Goal: Task Accomplishment & Management: Manage account settings

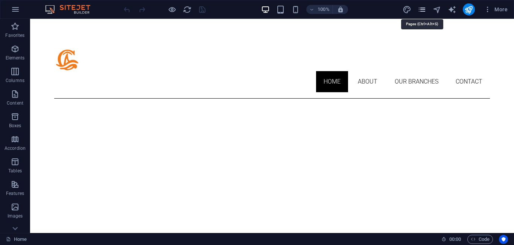
click at [419, 8] on icon "pages" at bounding box center [422, 9] width 9 height 9
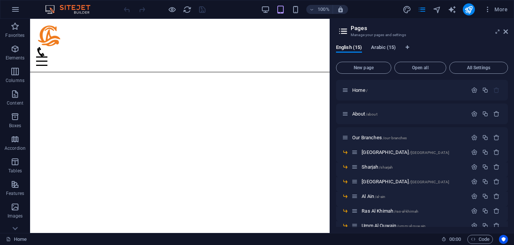
click at [390, 50] on span "Arabic (15)" at bounding box center [383, 48] width 25 height 11
click at [409, 48] on icon "Language Tabs" at bounding box center [407, 47] width 3 height 5
select select "41"
select select "6"
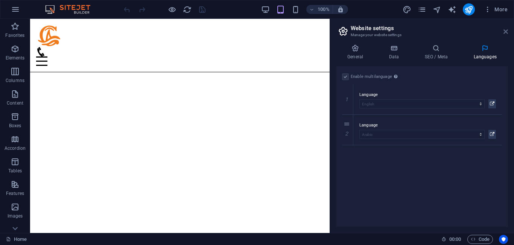
click at [507, 30] on icon at bounding box center [506, 32] width 5 height 6
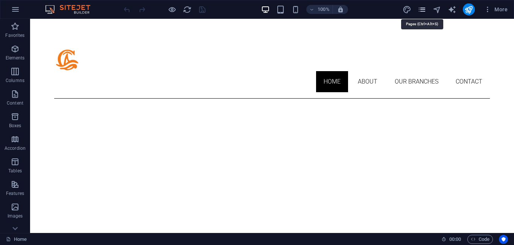
click at [422, 7] on icon "pages" at bounding box center [422, 9] width 9 height 9
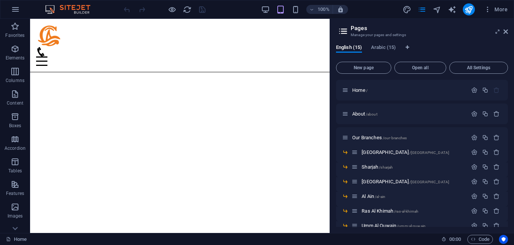
click at [388, 44] on div "English (15) Arabic (15) New page Open all All Settings Home / About /about Our…" at bounding box center [422, 135] width 184 height 195
click at [388, 46] on span "Arabic (15)" at bounding box center [383, 48] width 25 height 11
click at [375, 68] on span "New page" at bounding box center [364, 67] width 49 height 5
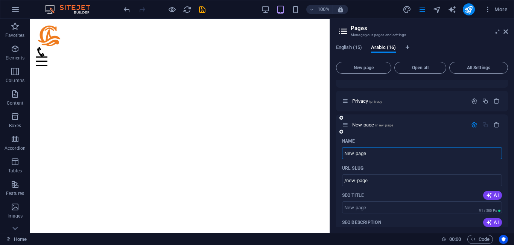
paste input "[GEOGRAPHIC_DATA]"
type input "[GEOGRAPHIC_DATA]"
type input "/"
type input "[GEOGRAPHIC_DATA]"
click at [362, 180] on input "/" at bounding box center [422, 180] width 160 height 12
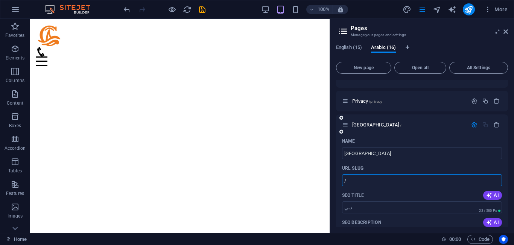
paste input "text"
type input "/"
click at [457, 132] on div "دبي /" at bounding box center [422, 124] width 172 height 21
drag, startPoint x: 508, startPoint y: 168, endPoint x: 514, endPoint y: 210, distance: 42.5
click at [514, 210] on div "English (15) Arabic (16) New page Open all All Settings Home / About /about Our…" at bounding box center [422, 135] width 184 height 195
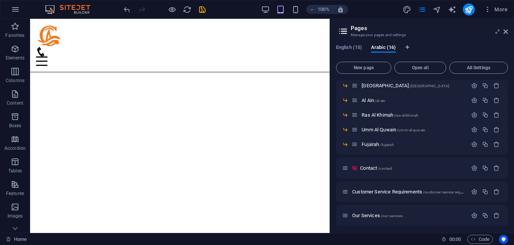
scroll to position [0, 0]
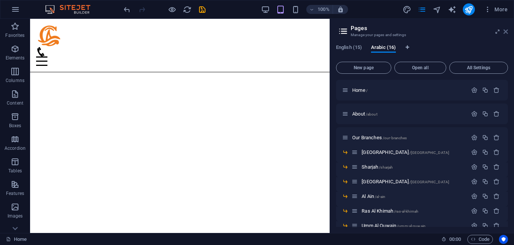
click at [508, 29] on icon at bounding box center [506, 32] width 5 height 6
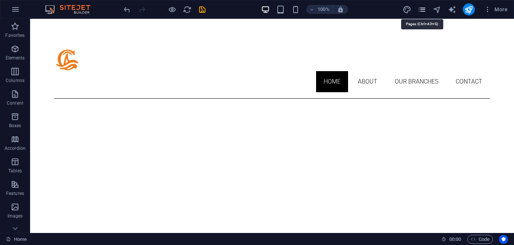
click at [421, 8] on icon "pages" at bounding box center [422, 9] width 9 height 9
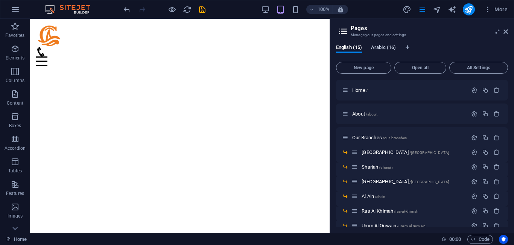
click at [394, 48] on span "Arabic (16)" at bounding box center [383, 48] width 25 height 11
click at [366, 88] on span "Home /" at bounding box center [359, 90] width 15 height 6
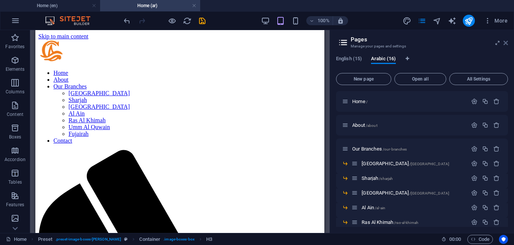
click at [507, 43] on icon at bounding box center [506, 43] width 5 height 6
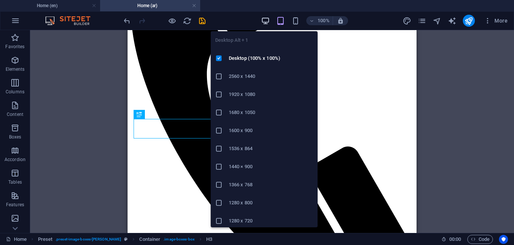
click at [265, 19] on icon "button" at bounding box center [265, 21] width 9 height 9
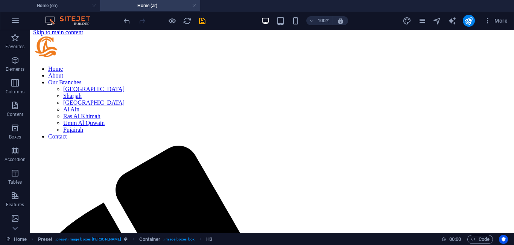
scroll to position [0, 0]
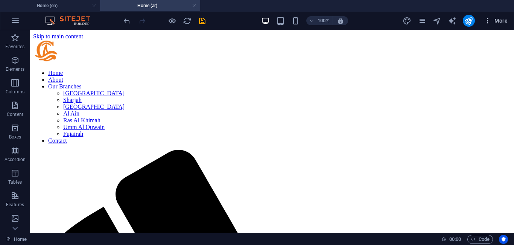
click at [490, 20] on icon "button" at bounding box center [488, 21] width 8 height 8
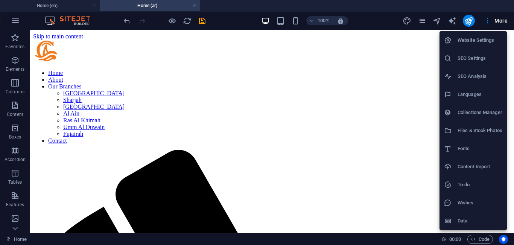
click at [425, 20] on div at bounding box center [257, 122] width 514 height 245
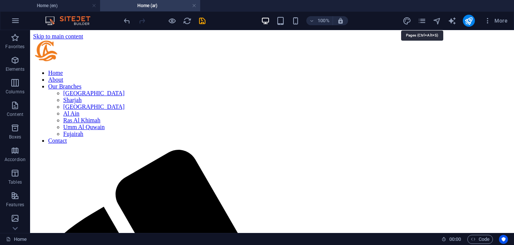
click at [425, 20] on icon "pages" at bounding box center [422, 21] width 9 height 9
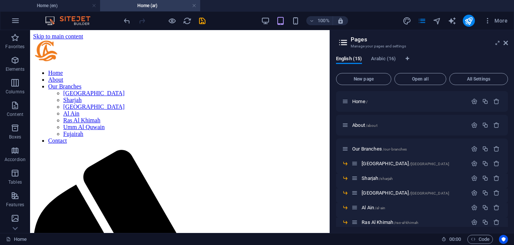
drag, startPoint x: 506, startPoint y: 110, endPoint x: 509, endPoint y: 116, distance: 6.7
click at [509, 116] on div "English (15) Arabic (16) New page Open all All Settings Home / About /about Our…" at bounding box center [422, 141] width 184 height 183
click at [508, 114] on div "English (15) Arabic (16) New page Open all All Settings Home / About /about Our…" at bounding box center [422, 141] width 184 height 183
click at [394, 59] on span "Arabic (16)" at bounding box center [383, 59] width 25 height 11
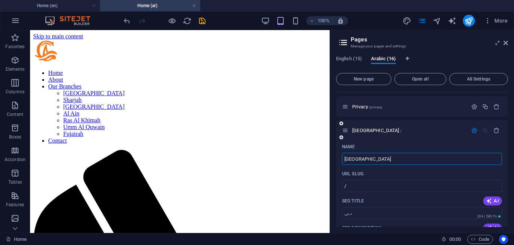
click at [474, 128] on icon "button" at bounding box center [474, 130] width 6 height 6
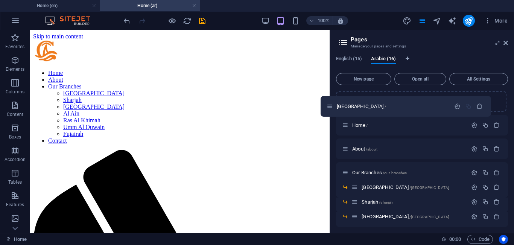
scroll to position [0, 0]
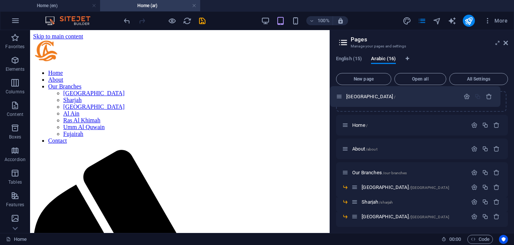
drag, startPoint x: 347, startPoint y: 214, endPoint x: 339, endPoint y: 94, distance: 119.6
click at [339, 94] on div "Home / About /about Our Branches /our-branches Dubai /dubai Sharjah /sharjah Ab…" at bounding box center [422, 247] width 172 height 313
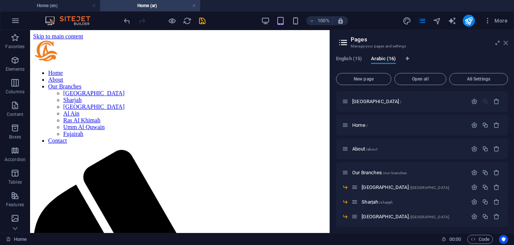
click at [507, 43] on icon at bounding box center [506, 43] width 5 height 6
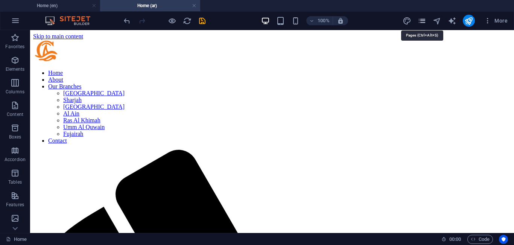
click at [421, 22] on icon "pages" at bounding box center [422, 21] width 9 height 9
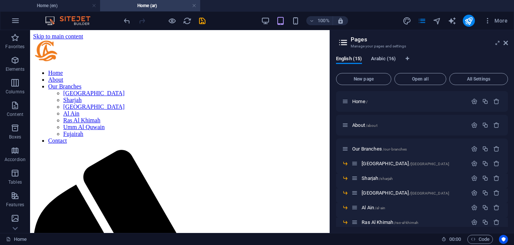
click at [386, 59] on span "Arabic (16)" at bounding box center [383, 59] width 25 height 11
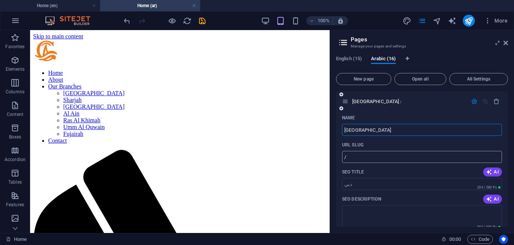
click at [384, 160] on input "/" at bounding box center [422, 157] width 160 height 12
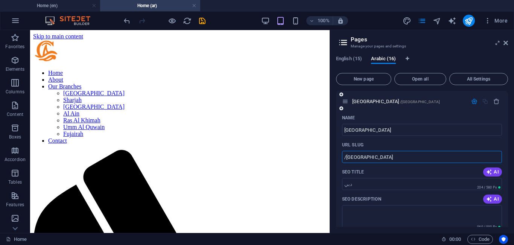
type input "/[GEOGRAPHIC_DATA]"
click at [471, 102] on icon "button" at bounding box center [474, 101] width 6 height 6
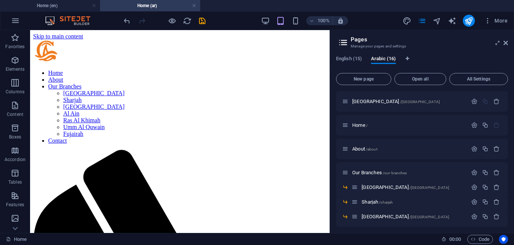
click at [356, 26] on div "100% More" at bounding box center [316, 21] width 388 height 12
click at [507, 44] on icon at bounding box center [506, 43] width 5 height 6
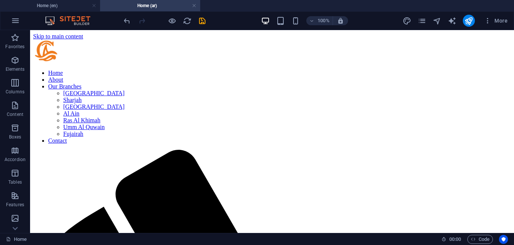
click at [487, 24] on icon "button" at bounding box center [488, 21] width 8 height 8
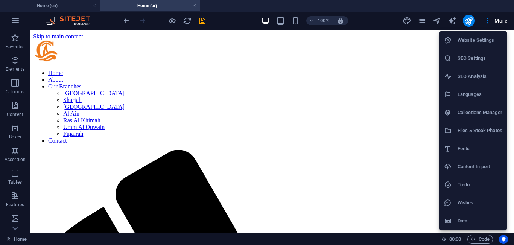
click at [426, 21] on div at bounding box center [257, 122] width 514 height 245
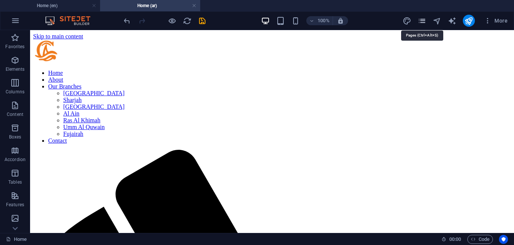
click at [421, 22] on icon "pages" at bounding box center [422, 21] width 9 height 9
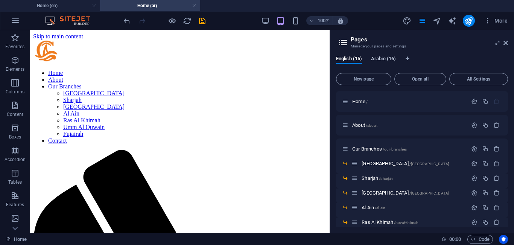
click at [387, 56] on span "Arabic (16)" at bounding box center [383, 59] width 25 height 11
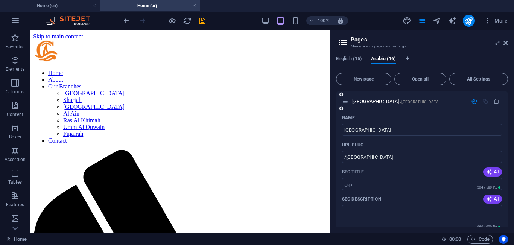
click at [472, 101] on icon "button" at bounding box center [474, 101] width 6 height 6
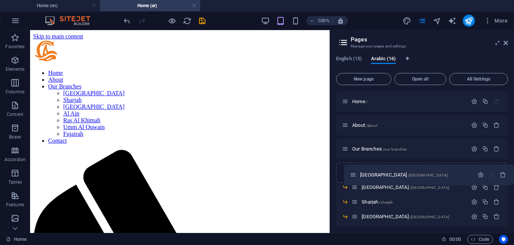
drag, startPoint x: 345, startPoint y: 102, endPoint x: 354, endPoint y: 178, distance: 76.6
click at [354, 178] on div "دبي /dubai Home / About /about Our Branches /our-branches Dubai /dubai Sharjah …" at bounding box center [422, 247] width 172 height 313
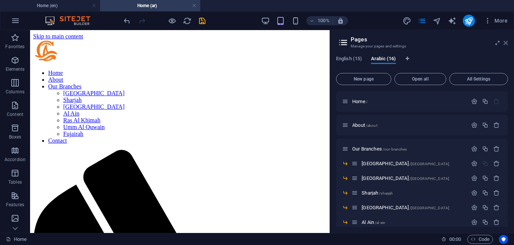
drag, startPoint x: 507, startPoint y: 42, endPoint x: 476, endPoint y: 12, distance: 42.9
click at [507, 42] on icon at bounding box center [506, 43] width 5 height 6
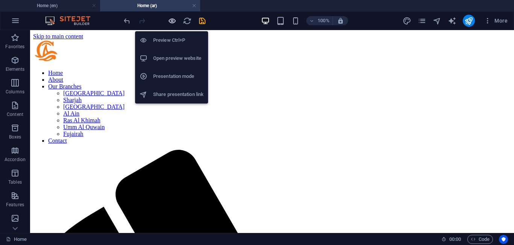
click at [172, 19] on icon "button" at bounding box center [172, 21] width 9 height 9
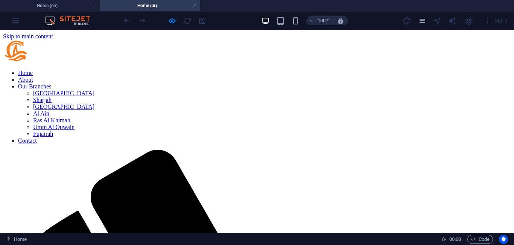
click at [37, 137] on link "Contact" at bounding box center [27, 140] width 19 height 6
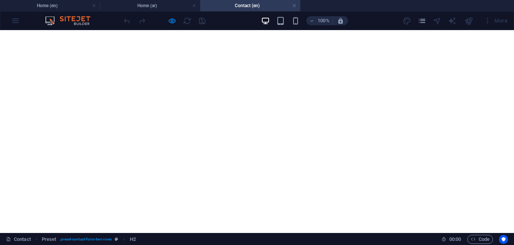
click at [297, 8] on h4 "Contact (en)" at bounding box center [250, 6] width 100 height 8
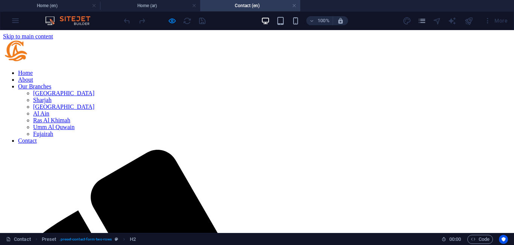
scroll to position [266, 0]
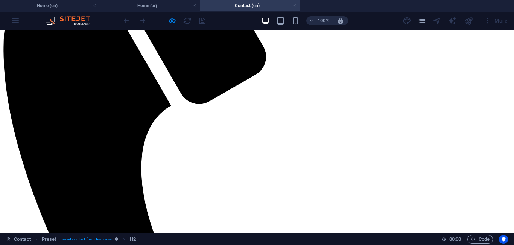
click at [293, 5] on link at bounding box center [294, 5] width 5 height 7
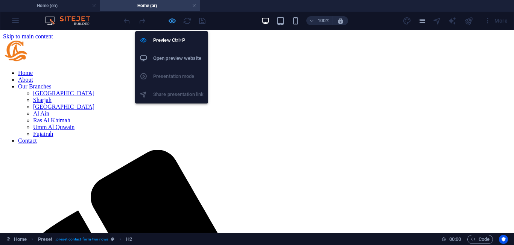
click at [172, 20] on icon "button" at bounding box center [172, 21] width 9 height 9
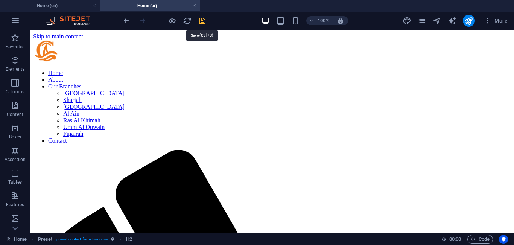
click at [203, 19] on icon "save" at bounding box center [202, 21] width 9 height 9
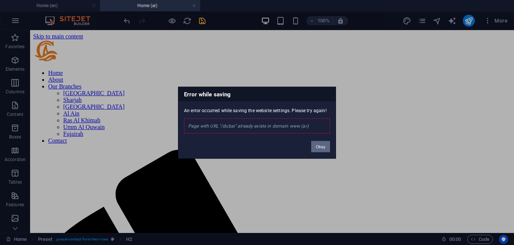
click at [321, 146] on button "Okay" at bounding box center [320, 146] width 19 height 11
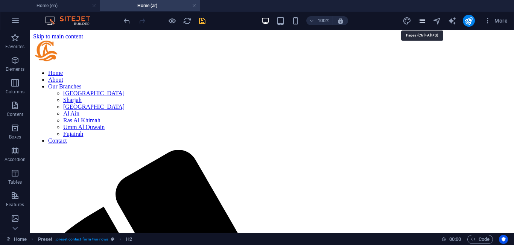
click at [420, 18] on icon "pages" at bounding box center [422, 21] width 9 height 9
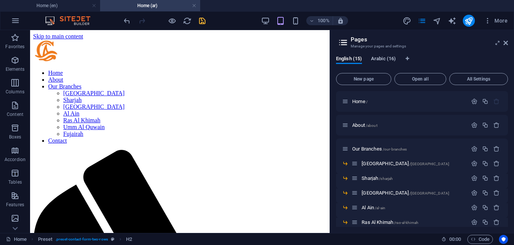
click at [382, 59] on span "Arabic (16)" at bounding box center [383, 59] width 25 height 11
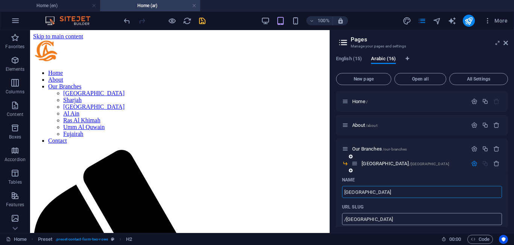
click at [382, 221] on input "/[GEOGRAPHIC_DATA]" at bounding box center [422, 219] width 160 height 12
type input "/dubai2"
click at [474, 164] on icon "button" at bounding box center [474, 163] width 6 height 6
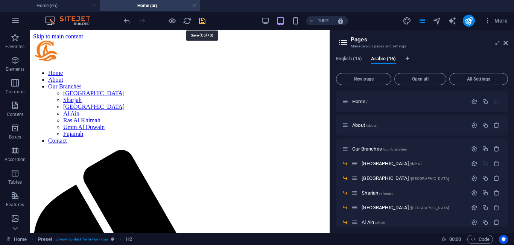
click at [199, 22] on icon "save" at bounding box center [202, 21] width 9 height 9
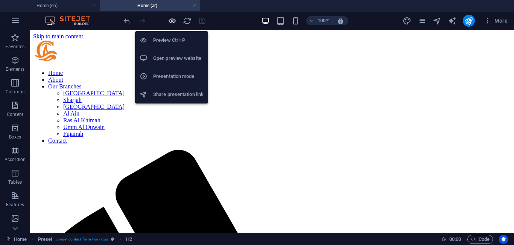
click at [175, 22] on icon "button" at bounding box center [172, 21] width 9 height 9
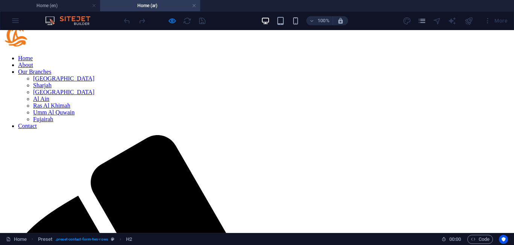
scroll to position [2, 0]
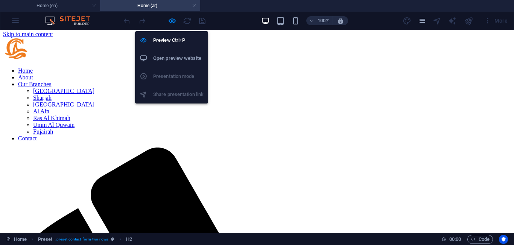
click at [175, 53] on li "Open preview website" at bounding box center [171, 58] width 73 height 18
click at [173, 21] on icon "button" at bounding box center [172, 21] width 9 height 9
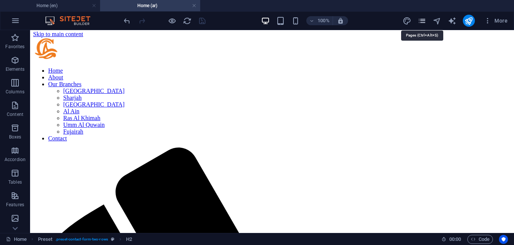
click at [422, 19] on icon "pages" at bounding box center [422, 21] width 9 height 9
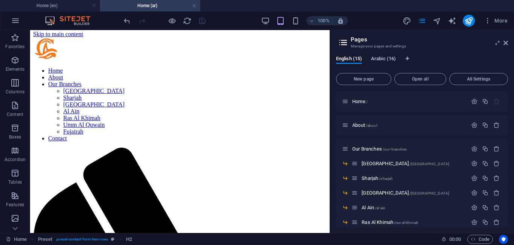
click at [386, 58] on span "Arabic (16)" at bounding box center [383, 59] width 25 height 11
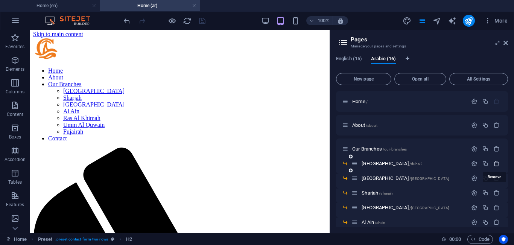
click at [496, 162] on icon "button" at bounding box center [496, 163] width 6 height 6
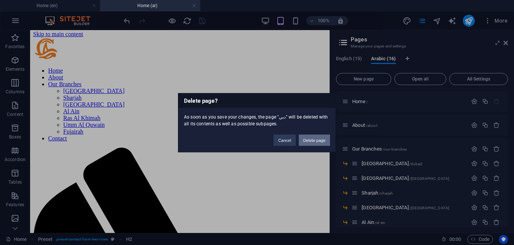
click at [315, 142] on button "Delete page" at bounding box center [314, 139] width 31 height 11
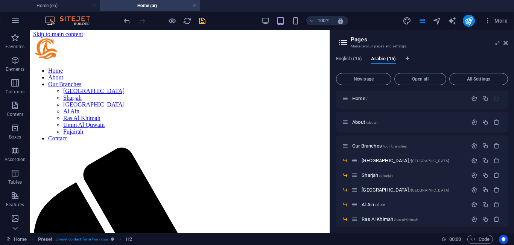
scroll to position [0, 0]
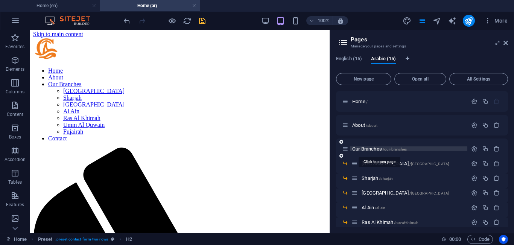
click at [372, 147] on span "Our Branches /our-branches" at bounding box center [379, 149] width 55 height 6
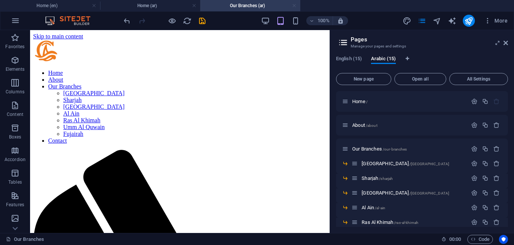
click at [295, 7] on link at bounding box center [294, 5] width 5 height 7
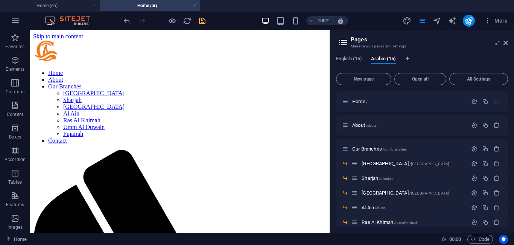
scroll to position [2, 0]
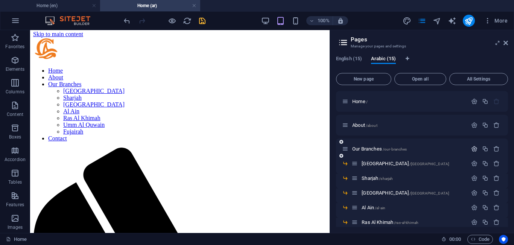
click at [474, 148] on icon "button" at bounding box center [474, 149] width 6 height 6
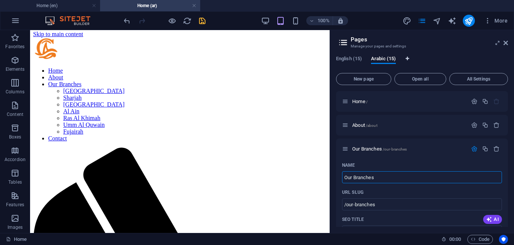
click at [408, 56] on icon "Language Tabs" at bounding box center [407, 58] width 3 height 5
select select "41"
select select "6"
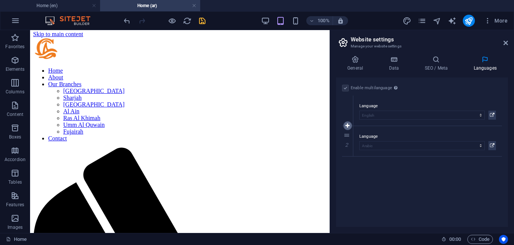
click at [346, 125] on icon at bounding box center [348, 125] width 4 height 5
select select
select select "6"
click at [349, 171] on icon at bounding box center [348, 171] width 4 height 5
select select
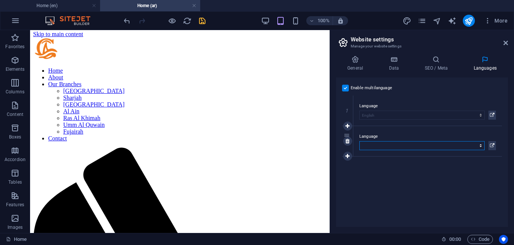
click at [477, 145] on select "Abkhazian Afar Afrikaans Akan Albanian Amharic Arabic Aragonese Armenian Assame…" at bounding box center [421, 145] width 125 height 9
click at [449, 160] on div "Enable multilanguage To disable multilanguage delete all languages until only o…" at bounding box center [422, 152] width 172 height 149
click at [423, 139] on label "Language" at bounding box center [427, 136] width 137 height 9
click at [423, 141] on select "Abkhazian Afar Afrikaans Akan Albanian Amharic Arabic Aragonese Armenian Assame…" at bounding box center [421, 145] width 125 height 9
click at [422, 148] on select "Abkhazian Afar Afrikaans Akan Albanian Amharic Arabic Aragonese Armenian Assame…" at bounding box center [421, 145] width 125 height 9
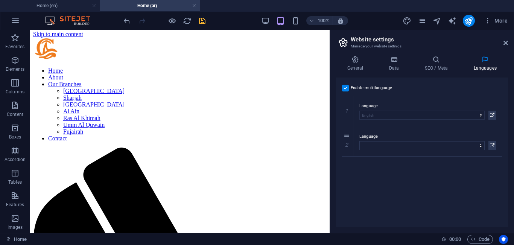
click at [443, 200] on div "Enable multilanguage To disable multilanguage delete all languages until only o…" at bounding box center [422, 152] width 172 height 149
click at [468, 145] on select "Abkhazian Afar Afrikaans Akan Albanian Amharic Arabic Aragonese Armenian Assame…" at bounding box center [421, 145] width 125 height 9
click at [468, 180] on div "Enable multilanguage To disable multilanguage delete all languages until only o…" at bounding box center [422, 152] width 172 height 149
click at [348, 141] on icon at bounding box center [348, 141] width 4 height 5
click at [504, 43] on icon at bounding box center [506, 43] width 5 height 6
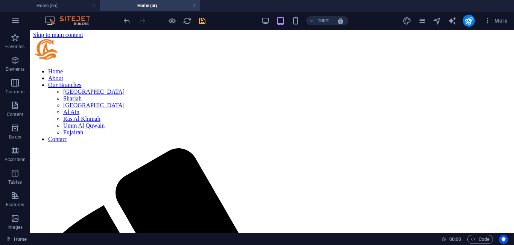
scroll to position [1, 0]
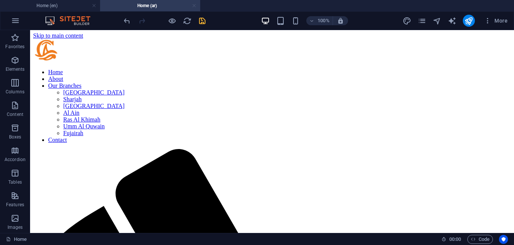
click at [194, 7] on link at bounding box center [194, 5] width 5 height 7
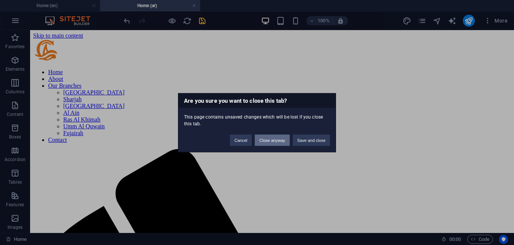
click at [279, 141] on button "Close anyway" at bounding box center [272, 139] width 35 height 11
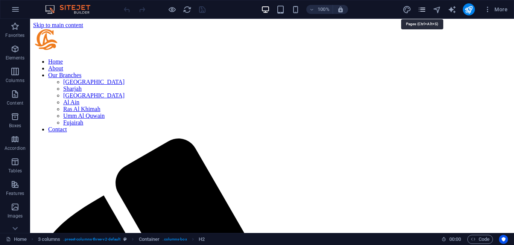
click at [423, 14] on icon "pages" at bounding box center [422, 9] width 9 height 9
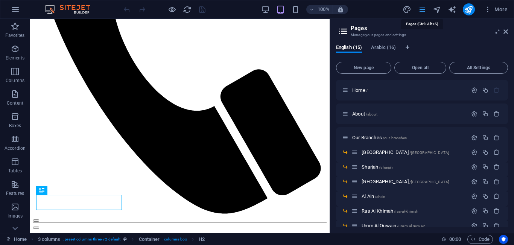
scroll to position [230, 0]
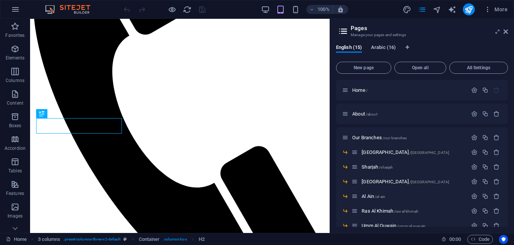
click at [386, 51] on span "Arabic (16)" at bounding box center [383, 48] width 25 height 11
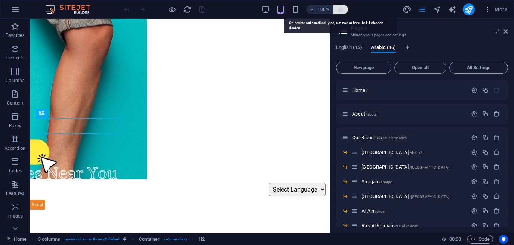
click at [340, 10] on icon "button" at bounding box center [340, 9] width 7 height 7
click at [340, 9] on icon "button" at bounding box center [340, 9] width 7 height 7
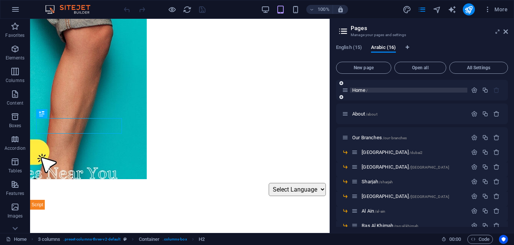
click at [371, 91] on p "Home /" at bounding box center [408, 90] width 113 height 5
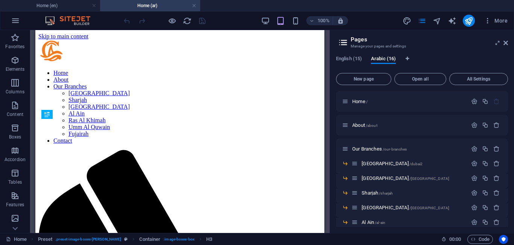
scroll to position [232, 0]
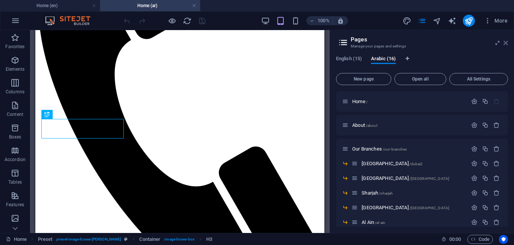
click at [505, 43] on icon at bounding box center [506, 43] width 5 height 6
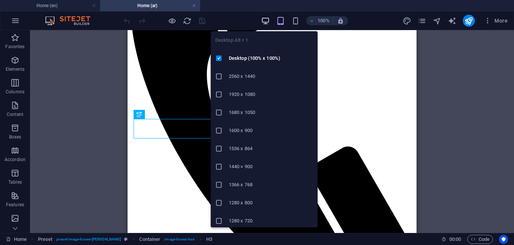
click at [262, 22] on icon "button" at bounding box center [265, 21] width 9 height 9
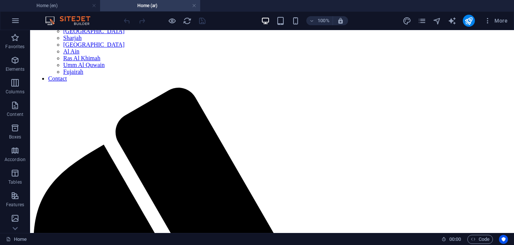
scroll to position [0, 0]
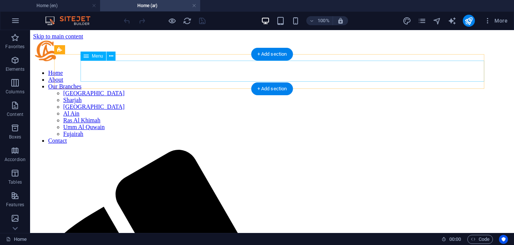
click at [220, 75] on nav "Home About Our Branches [GEOGRAPHIC_DATA] [GEOGRAPHIC_DATA] [GEOGRAPHIC_DATA] […" at bounding box center [272, 107] width 478 height 75
select select
select select "1"
select select
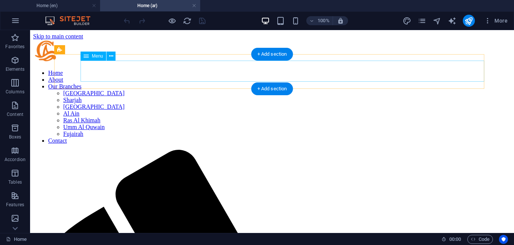
select select "3"
select select
select select "4"
select select
select select "5"
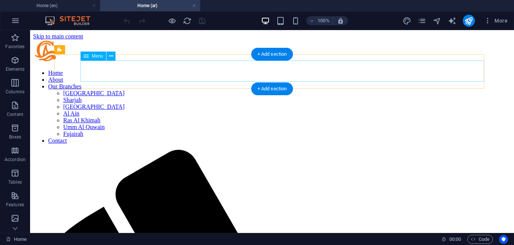
select select
select select "6"
select select
select select "7"
select select
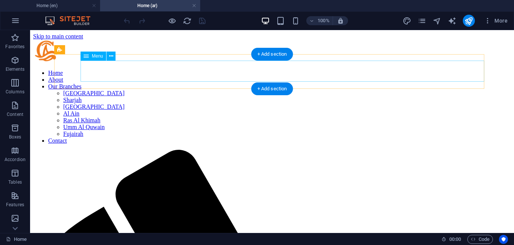
select select "8"
select select
select select "9"
select select
select select "10"
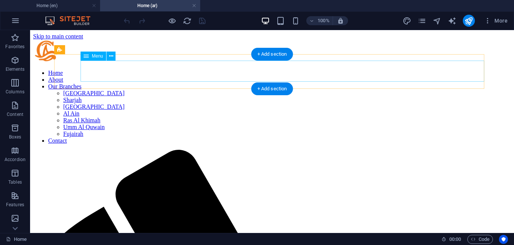
select select
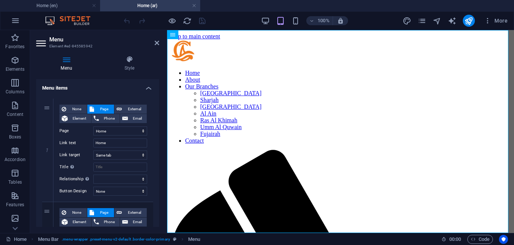
scroll to position [72, 0]
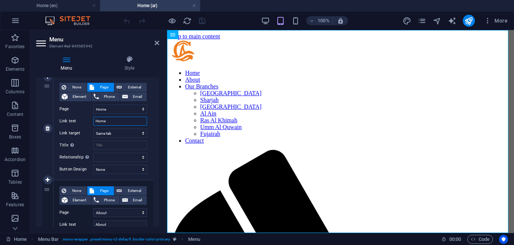
drag, startPoint x: 112, startPoint y: 121, endPoint x: 68, endPoint y: 119, distance: 44.1
click at [68, 119] on div "Link text Home" at bounding box center [103, 121] width 88 height 9
paste input "الرئيسية"
type input "الرئيسية"
select select
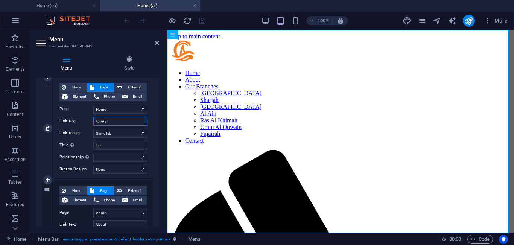
select select
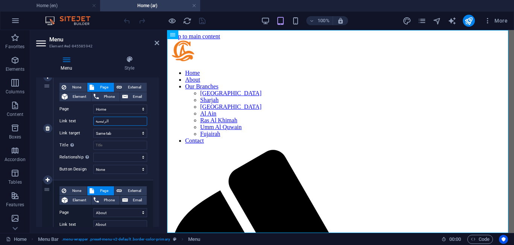
select select
type input "الرئيسية"
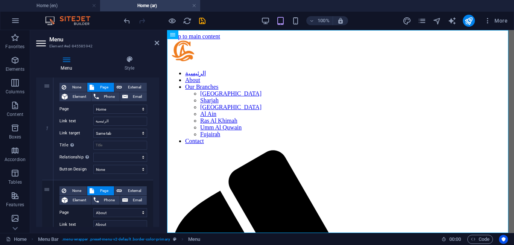
click at [202, 15] on div at bounding box center [164, 21] width 84 height 12
click at [202, 20] on icon "save" at bounding box center [202, 21] width 9 height 9
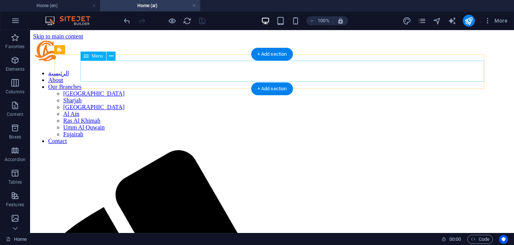
click at [294, 72] on nav "الرئيسية About Our Branches [GEOGRAPHIC_DATA] [GEOGRAPHIC_DATA] [GEOGRAPHIC_DAT…" at bounding box center [272, 107] width 478 height 75
select select
select select "1"
select select
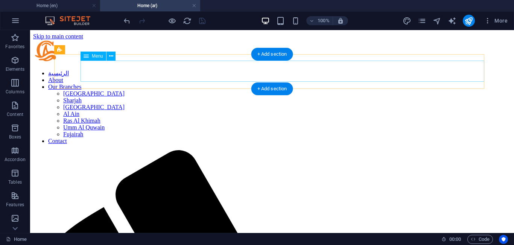
select select "3"
select select
select select "4"
select select
select select "5"
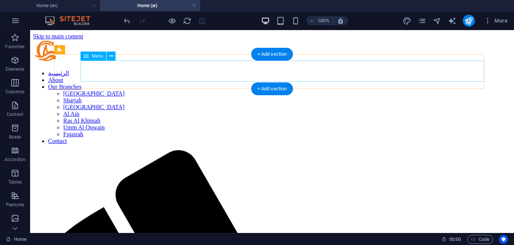
select select
select select "6"
select select
select select "7"
select select
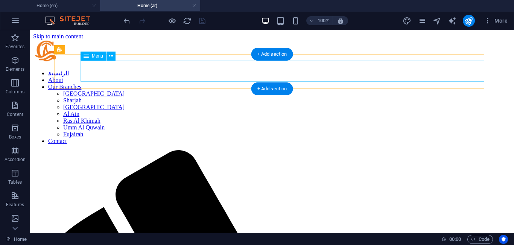
select select "8"
select select
select select "9"
select select
select select "10"
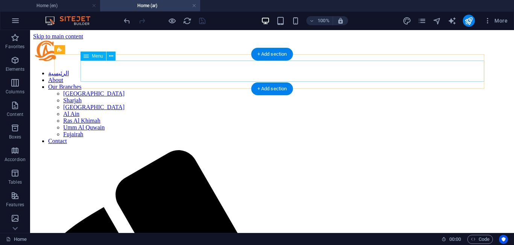
select select
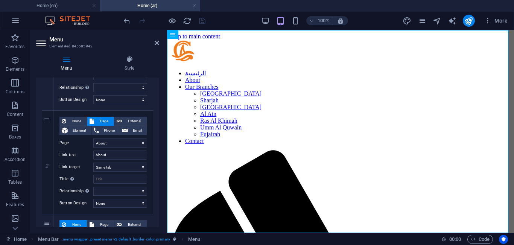
scroll to position [164, 0]
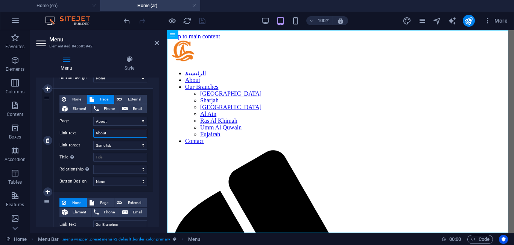
drag, startPoint x: 108, startPoint y: 134, endPoint x: 66, endPoint y: 133, distance: 41.4
click at [66, 133] on div "Link text About" at bounding box center [103, 133] width 88 height 9
paste input "من نحن"
type input "من نحن"
select select
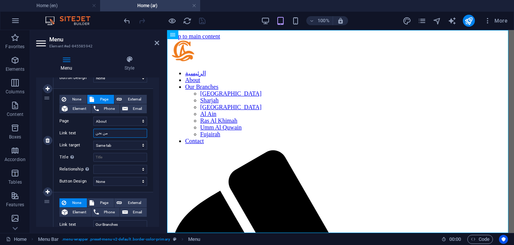
select select
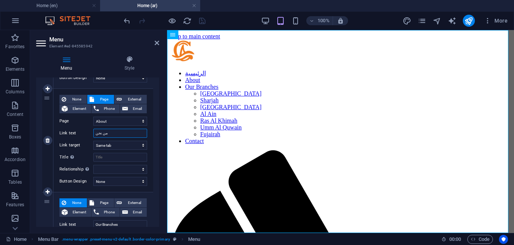
select select
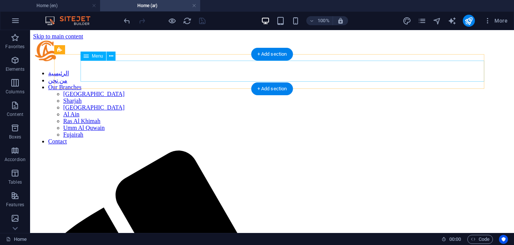
click at [314, 73] on nav "الرئيسية من نحن Our Branches [GEOGRAPHIC_DATA] [GEOGRAPHIC_DATA] [GEOGRAPHIC_DA…" at bounding box center [272, 107] width 478 height 75
select select
select select "1"
select select
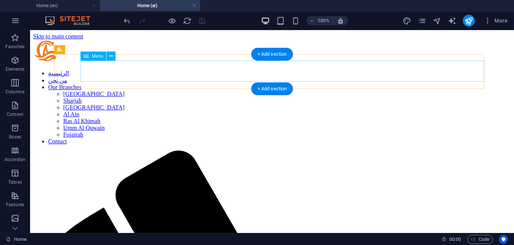
select select "3"
select select
select select "4"
select select
select select "5"
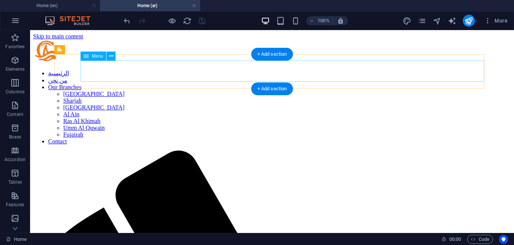
select select
select select "6"
select select
select select "7"
select select
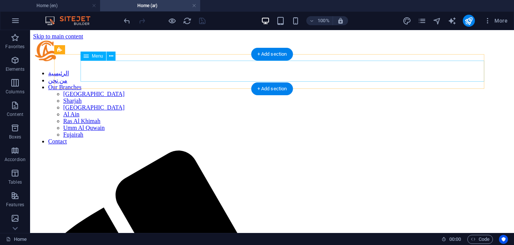
select select "8"
select select
select select "9"
select select
select select "10"
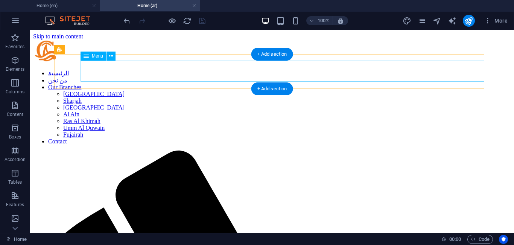
select select
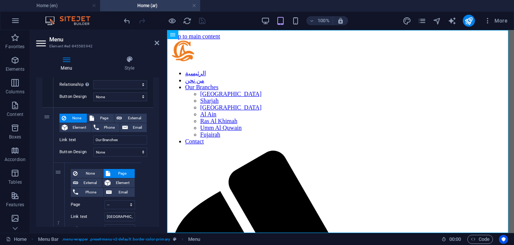
scroll to position [265, 0]
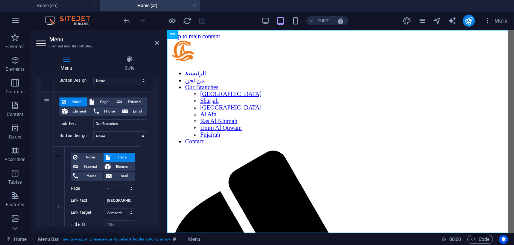
drag, startPoint x: 158, startPoint y: 119, endPoint x: 0, endPoint y: 89, distance: 160.5
drag, startPoint x: 122, startPoint y: 123, endPoint x: 85, endPoint y: 120, distance: 37.0
click at [85, 120] on div "Link text Our Branches" at bounding box center [103, 123] width 88 height 9
paste input "فروعنا"
type input "فروعنا"
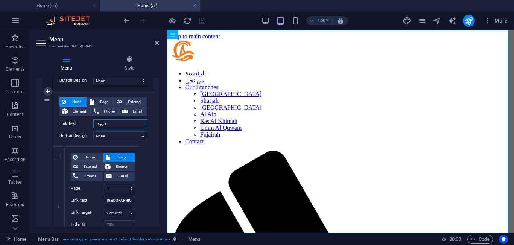
select select
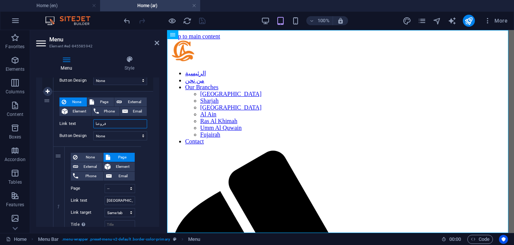
select select
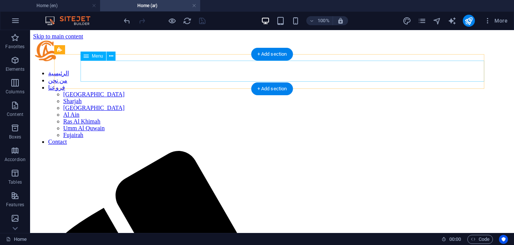
click at [316, 72] on nav "الرئيسية من نحن فروعنا [GEOGRAPHIC_DATA] [GEOGRAPHIC_DATA] [GEOGRAPHIC_DATA] [G…" at bounding box center [272, 108] width 478 height 76
select select
select select "1"
select select
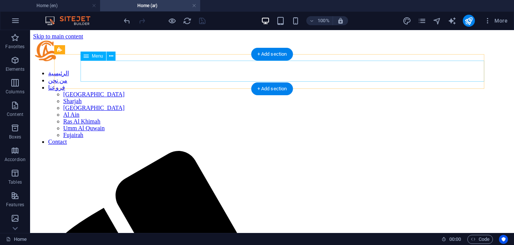
select select "3"
select select
select select "4"
select select
select select "5"
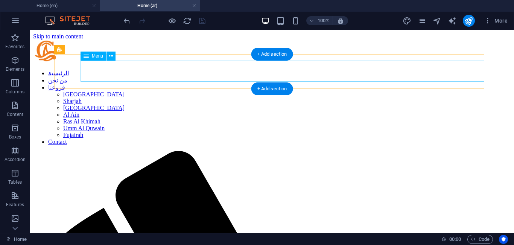
select select
select select "6"
select select
select select "7"
select select
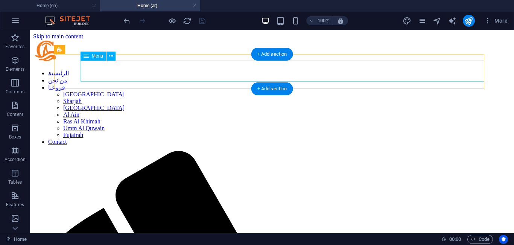
select select "8"
select select
select select "9"
select select
select select "10"
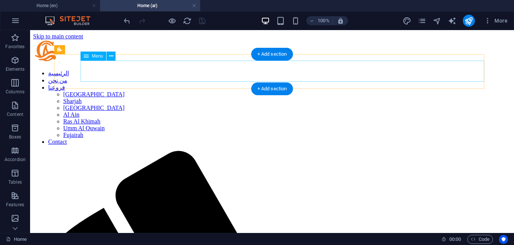
select select
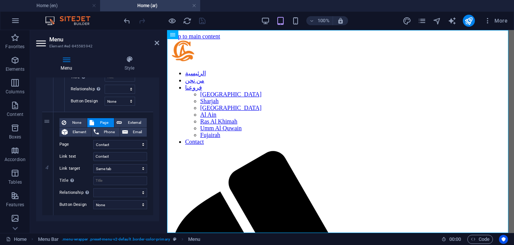
scroll to position [1099, 0]
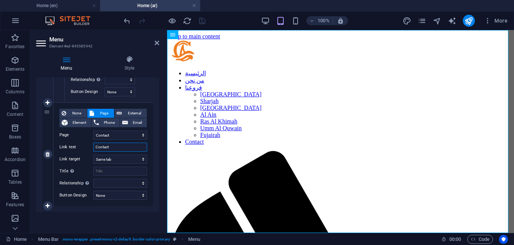
drag, startPoint x: 112, startPoint y: 144, endPoint x: 82, endPoint y: 142, distance: 30.2
click at [82, 142] on div "None Page External Element Phone Email Page Home About Our Branches -- [GEOGRAP…" at bounding box center [103, 148] width 88 height 79
paste input "اتصل بنا"
type input "اتصل بنا"
select select
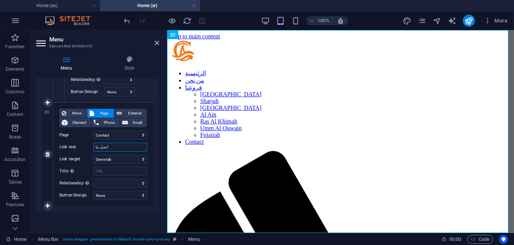
select select
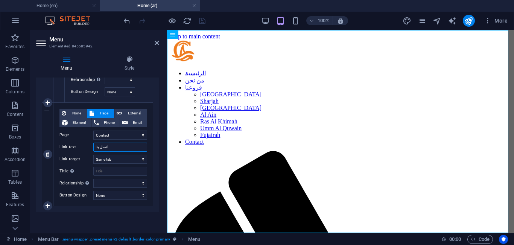
select select
type input "اتصل بنا"
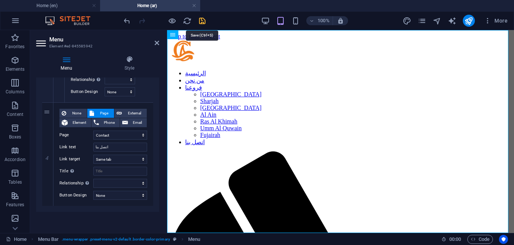
click at [201, 17] on icon "save" at bounding box center [202, 21] width 9 height 9
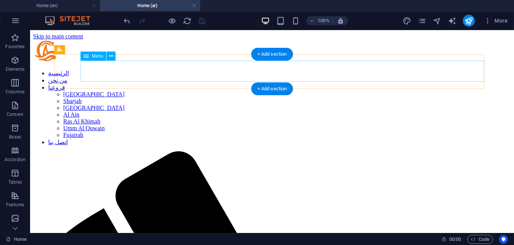
click at [267, 76] on nav "الرئيسية من نحن فروعنا [GEOGRAPHIC_DATA] [GEOGRAPHIC_DATA] [GEOGRAPHIC_DATA] [G…" at bounding box center [272, 108] width 478 height 76
select select
select select "1"
select select
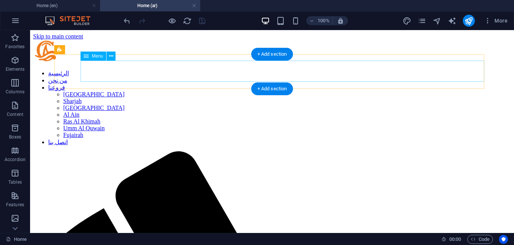
select select "3"
select select
select select "4"
select select
select select "5"
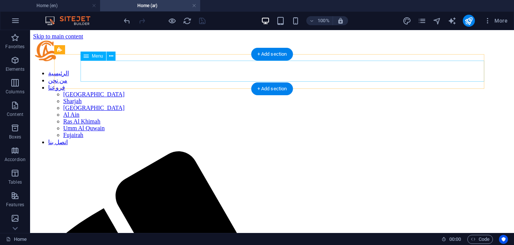
select select
select select "6"
select select
select select "7"
select select
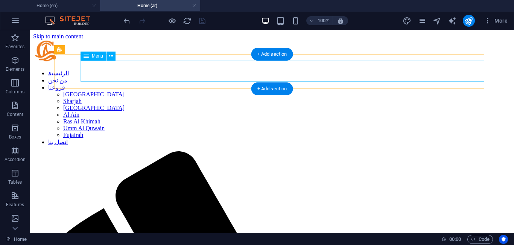
select select "8"
select select
select select "9"
select select
select select "10"
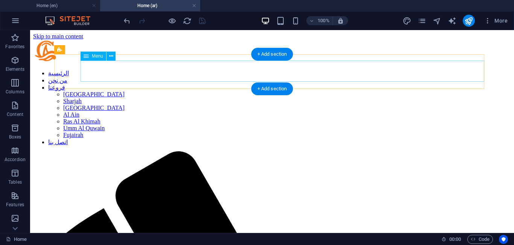
select select
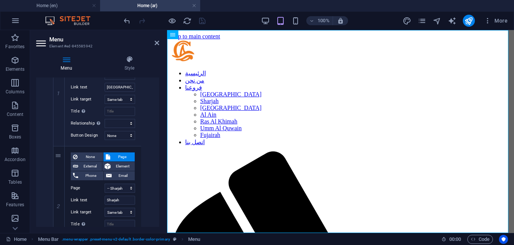
scroll to position [353, 0]
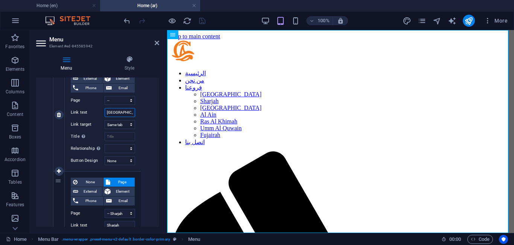
drag, startPoint x: 119, startPoint y: 113, endPoint x: 101, endPoint y: 113, distance: 18.1
click at [101, 113] on div "Link text [GEOGRAPHIC_DATA]" at bounding box center [103, 112] width 64 height 9
paste input "[GEOGRAPHIC_DATA]"
type input "[GEOGRAPHIC_DATA]"
select select
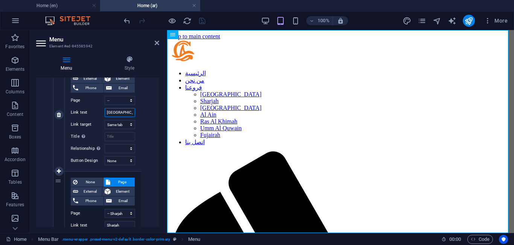
select select
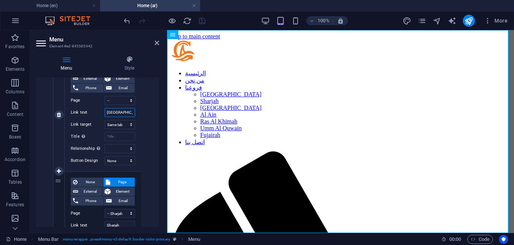
select select
type input "[GEOGRAPHIC_DATA]"
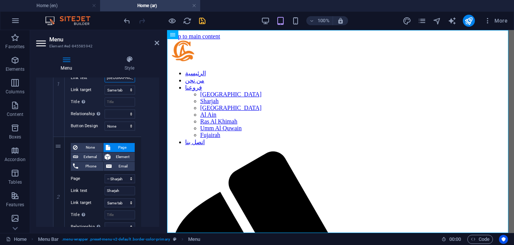
scroll to position [391, 0]
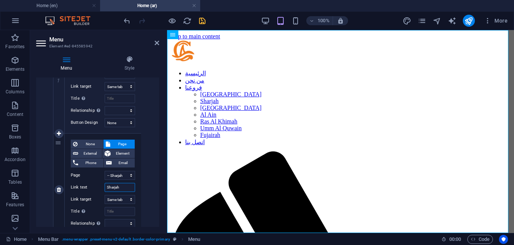
drag, startPoint x: 124, startPoint y: 186, endPoint x: 97, endPoint y: 185, distance: 27.5
click at [97, 185] on div "Link text Sharjah" at bounding box center [103, 187] width 64 height 9
paste input "الشارقة"
type input "الشارقة"
select select
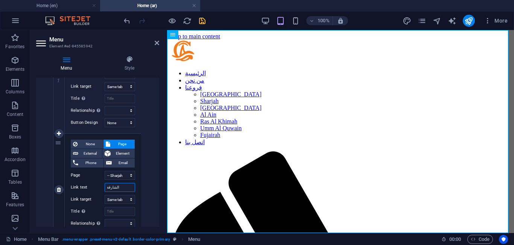
select select
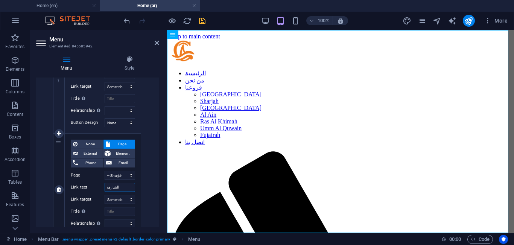
select select
type input "الشارقة"
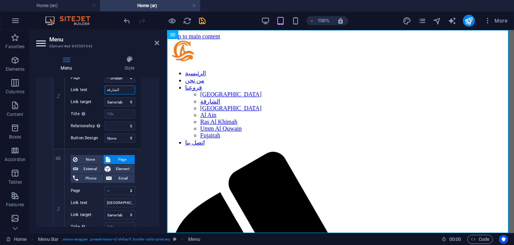
scroll to position [501, 0]
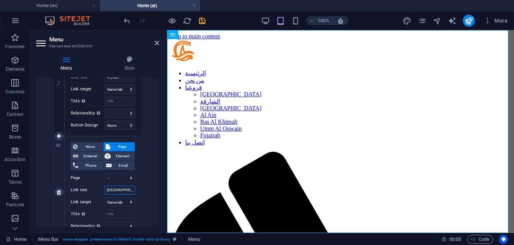
drag, startPoint x: 129, startPoint y: 189, endPoint x: 80, endPoint y: 187, distance: 49.4
click at [80, 187] on div "Link text [GEOGRAPHIC_DATA]" at bounding box center [103, 190] width 64 height 9
paste input "[GEOGRAPHIC_DATA]"
type input "[GEOGRAPHIC_DATA]"
select select
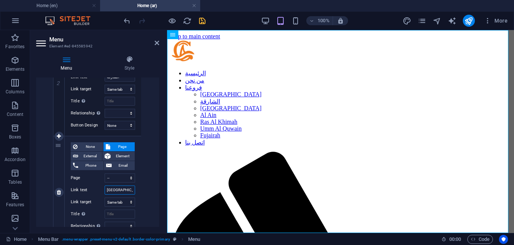
select select
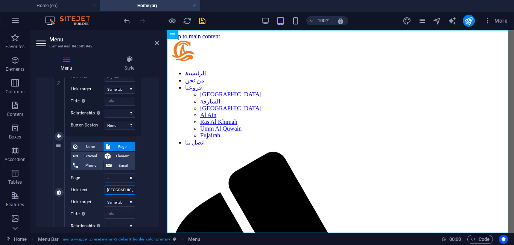
select select
type input "[GEOGRAPHIC_DATA]"
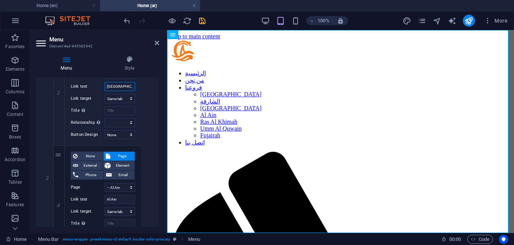
scroll to position [614, 0]
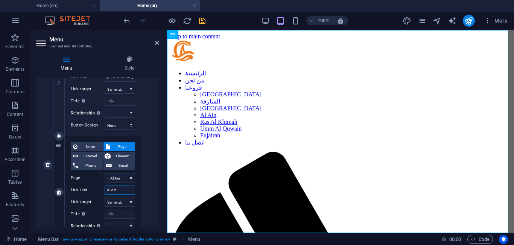
drag, startPoint x: 126, startPoint y: 190, endPoint x: 94, endPoint y: 188, distance: 32.4
click at [94, 188] on div "Link text Al Ain" at bounding box center [103, 190] width 64 height 9
paste input "العين"
type input "العين"
select select
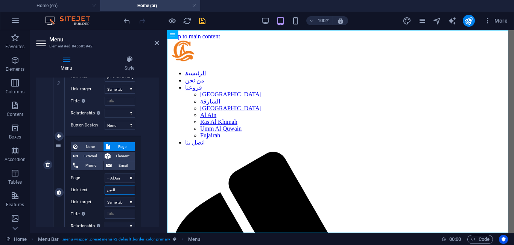
select select
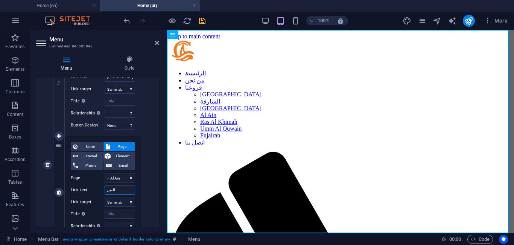
select select
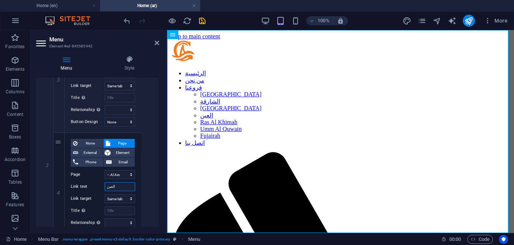
scroll to position [604, 0]
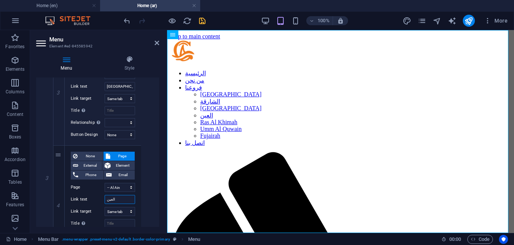
type input "العين"
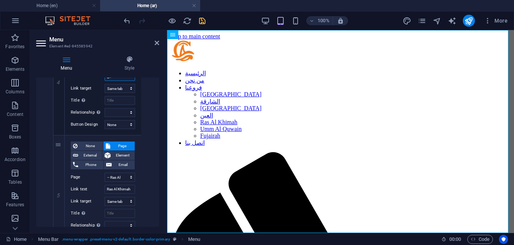
scroll to position [731, 0]
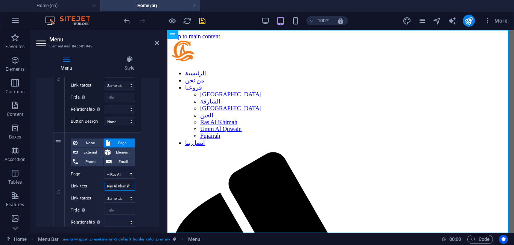
drag, startPoint x: 107, startPoint y: 184, endPoint x: 143, endPoint y: 189, distance: 36.1
click at [143, 189] on div "None Page External Element Phone Email Page Home About Our Branches -- [GEOGRAP…" at bounding box center [103, 47] width 100 height 845
paste input "رأس الخيمة"
type input "رأس الخيمة"
select select
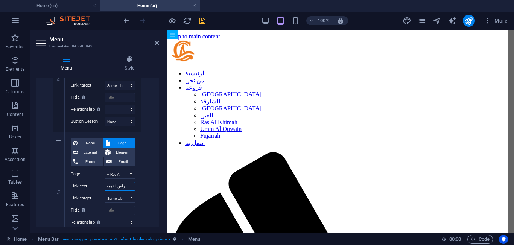
select select
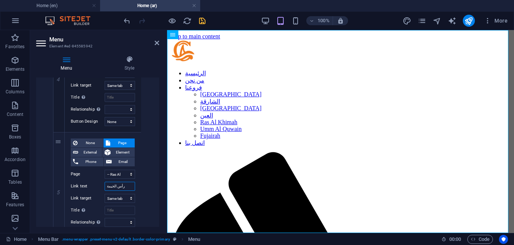
select select
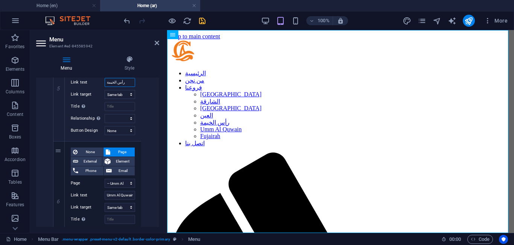
scroll to position [841, 0]
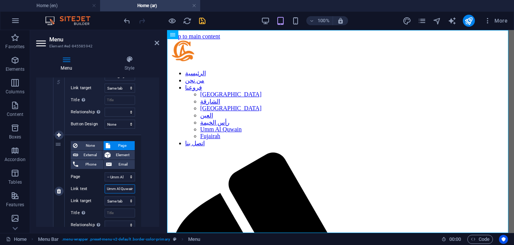
click at [119, 188] on input "Umm Al Quwain" at bounding box center [120, 188] width 30 height 9
paste input "أم القيوين"
drag, startPoint x: 157, startPoint y: 185, endPoint x: 157, endPoint y: 189, distance: 4.1
click at [159, 188] on div "Menu Style Menu Auto Custom Create custom menu items for this menu. Recommended…" at bounding box center [97, 141] width 135 height 183
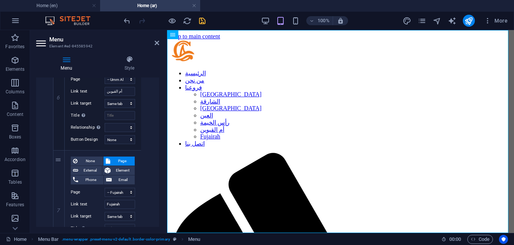
scroll to position [942, 0]
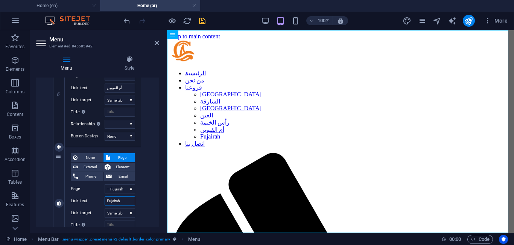
drag, startPoint x: 129, startPoint y: 202, endPoint x: 88, endPoint y: 198, distance: 41.6
click at [88, 198] on div "Link text Fujairah" at bounding box center [103, 200] width 64 height 9
paste input "الفجيرة"
click at [201, 24] on icon "save" at bounding box center [202, 21] width 9 height 9
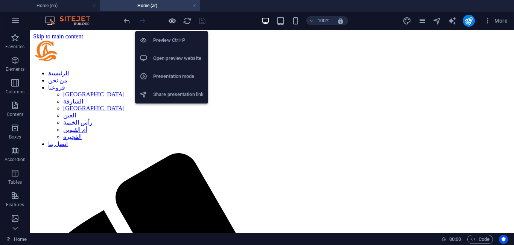
click at [174, 18] on icon "button" at bounding box center [172, 21] width 9 height 9
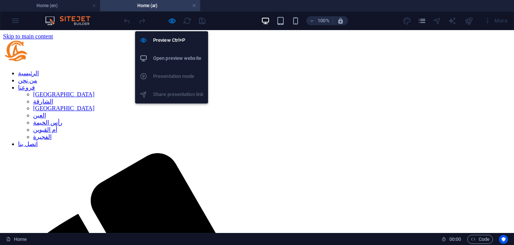
click at [170, 54] on h6 "Open preview website" at bounding box center [178, 58] width 50 height 9
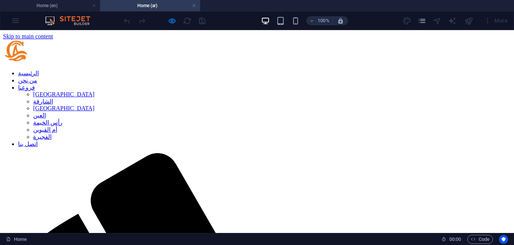
click at [39, 70] on link "الرئيسية" at bounding box center [28, 73] width 21 height 6
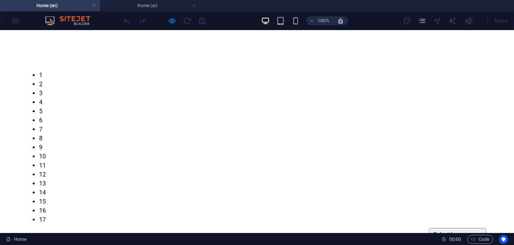
scroll to position [326, 0]
click at [469, 218] on select "Select Language English العربية" at bounding box center [457, 224] width 57 height 13
click at [429, 218] on select "Select Language English العربية" at bounding box center [457, 224] width 57 height 13
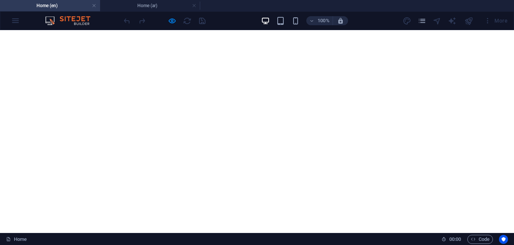
scroll to position [0, 0]
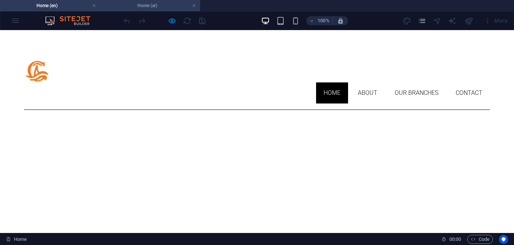
click at [149, 6] on h4 "Home (ar)" at bounding box center [150, 6] width 100 height 8
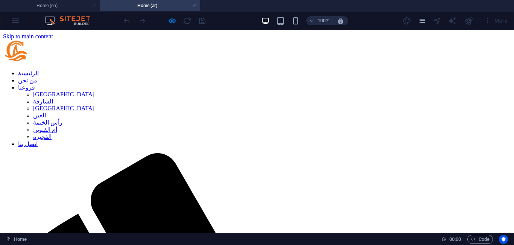
click at [37, 77] on link "من نحن" at bounding box center [27, 80] width 19 height 6
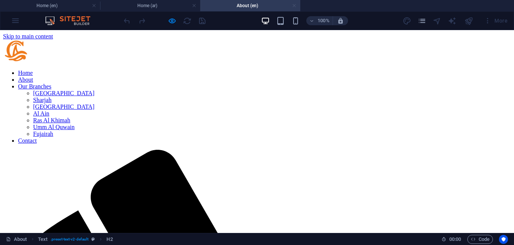
click at [295, 6] on link at bounding box center [294, 5] width 5 height 7
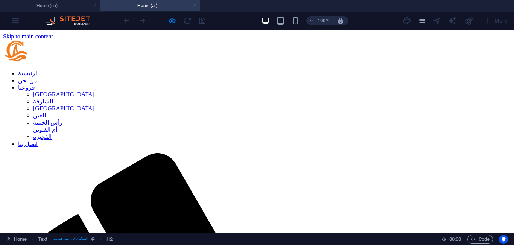
click at [193, 5] on link at bounding box center [194, 5] width 5 height 7
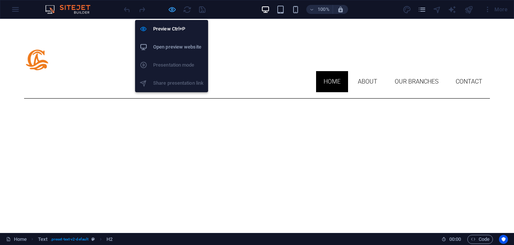
click at [172, 12] on icon "button" at bounding box center [172, 9] width 9 height 9
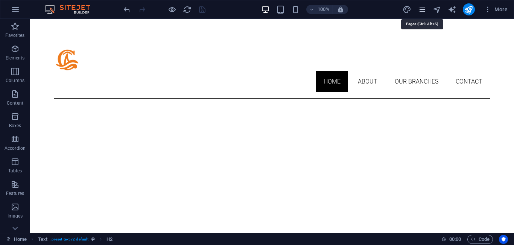
click at [424, 8] on icon "pages" at bounding box center [422, 9] width 9 height 9
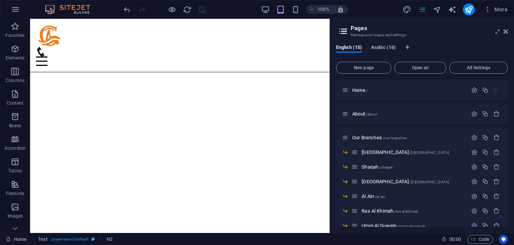
click at [393, 48] on span "Arabic (16)" at bounding box center [383, 48] width 25 height 11
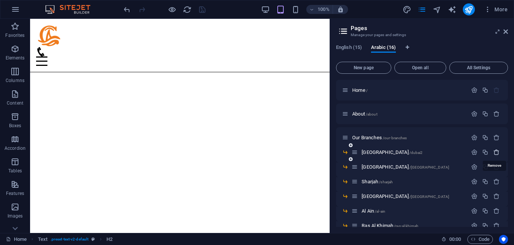
click at [495, 151] on icon "button" at bounding box center [496, 152] width 6 height 6
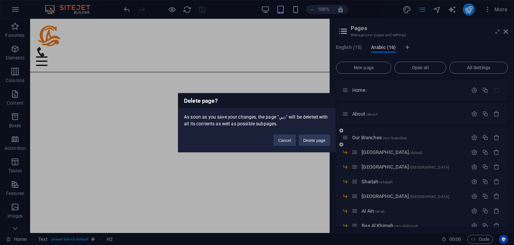
click at [321, 141] on button "Delete page" at bounding box center [314, 139] width 31 height 11
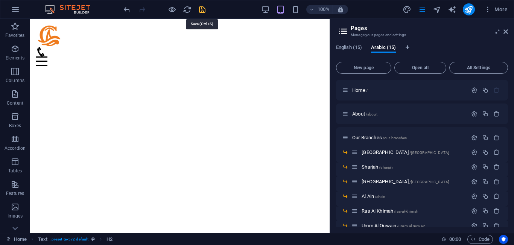
click at [199, 12] on icon "save" at bounding box center [202, 9] width 9 height 9
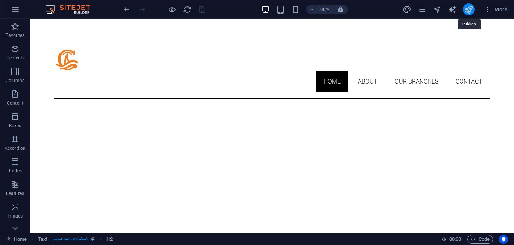
click at [471, 11] on icon "publish" at bounding box center [468, 9] width 9 height 9
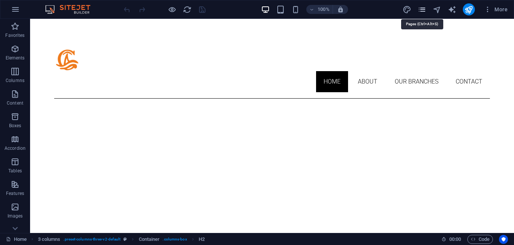
click at [423, 10] on icon "pages" at bounding box center [422, 9] width 9 height 9
click at [424, 11] on icon "pages" at bounding box center [422, 9] width 9 height 9
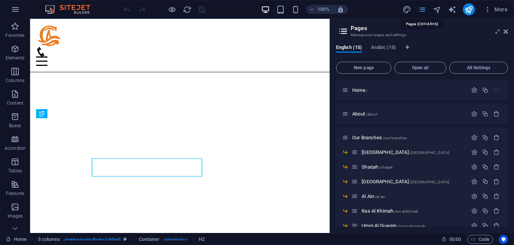
scroll to position [230, 0]
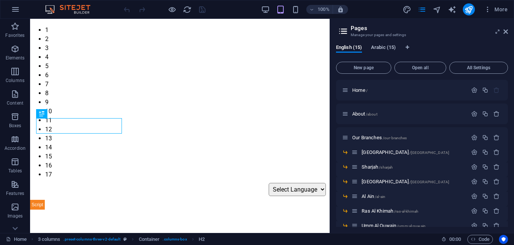
click at [391, 46] on span "Arabic (15)" at bounding box center [383, 48] width 25 height 11
click at [369, 92] on p "Home /" at bounding box center [408, 90] width 113 height 5
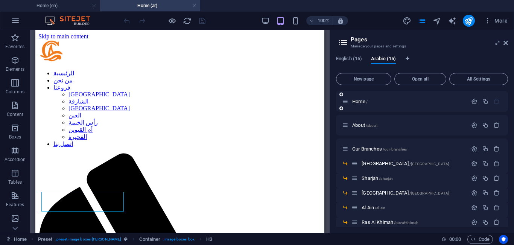
scroll to position [0, 0]
click at [507, 43] on icon at bounding box center [506, 43] width 5 height 6
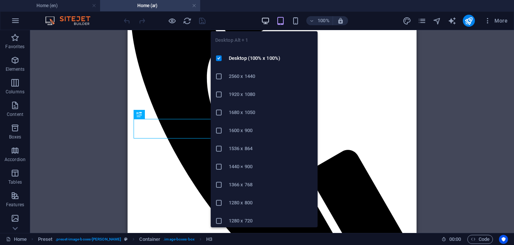
click at [266, 24] on icon "button" at bounding box center [265, 21] width 9 height 9
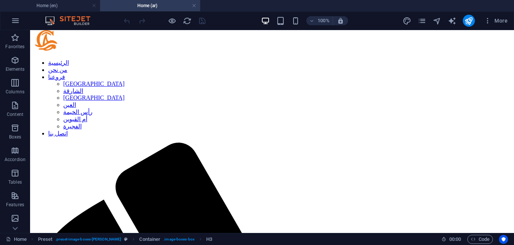
scroll to position [0, 0]
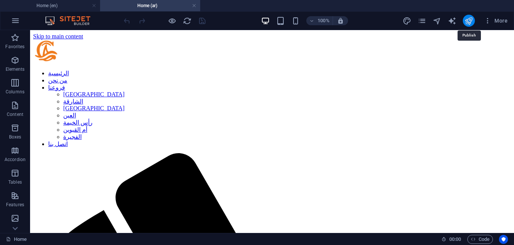
click at [470, 22] on icon "publish" at bounding box center [468, 21] width 9 height 9
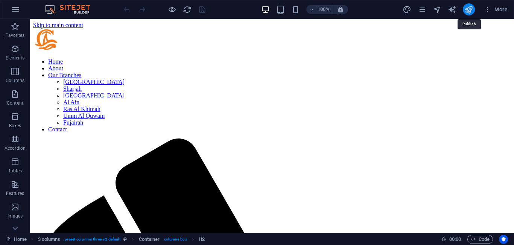
click at [472, 11] on icon "publish" at bounding box center [468, 9] width 9 height 9
